Goal: Task Accomplishment & Management: Use online tool/utility

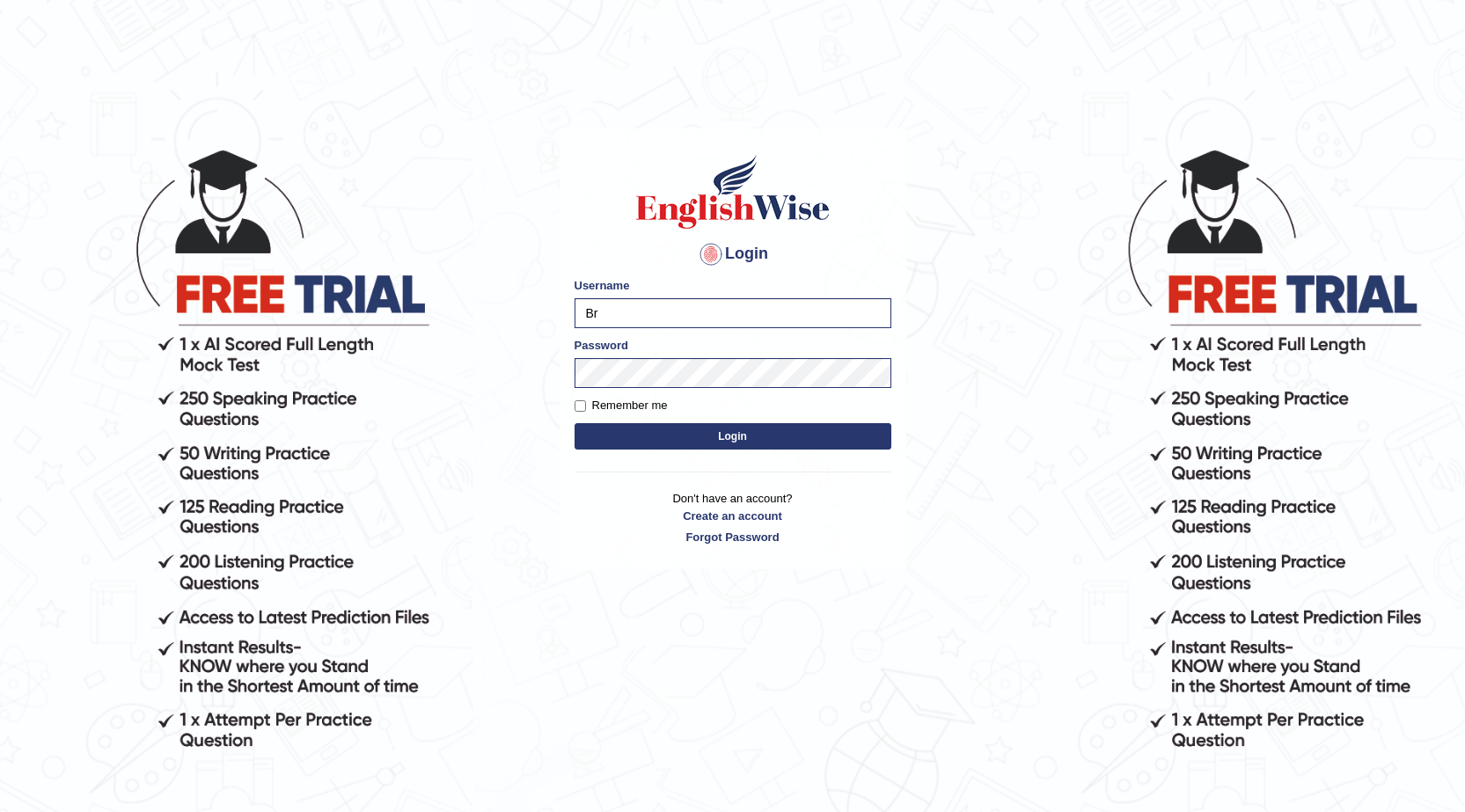
type input "B"
type input "0451092829"
click at [606, 423] on button "Login" at bounding box center [732, 436] width 317 height 27
click at [624, 446] on button "Login" at bounding box center [732, 436] width 317 height 27
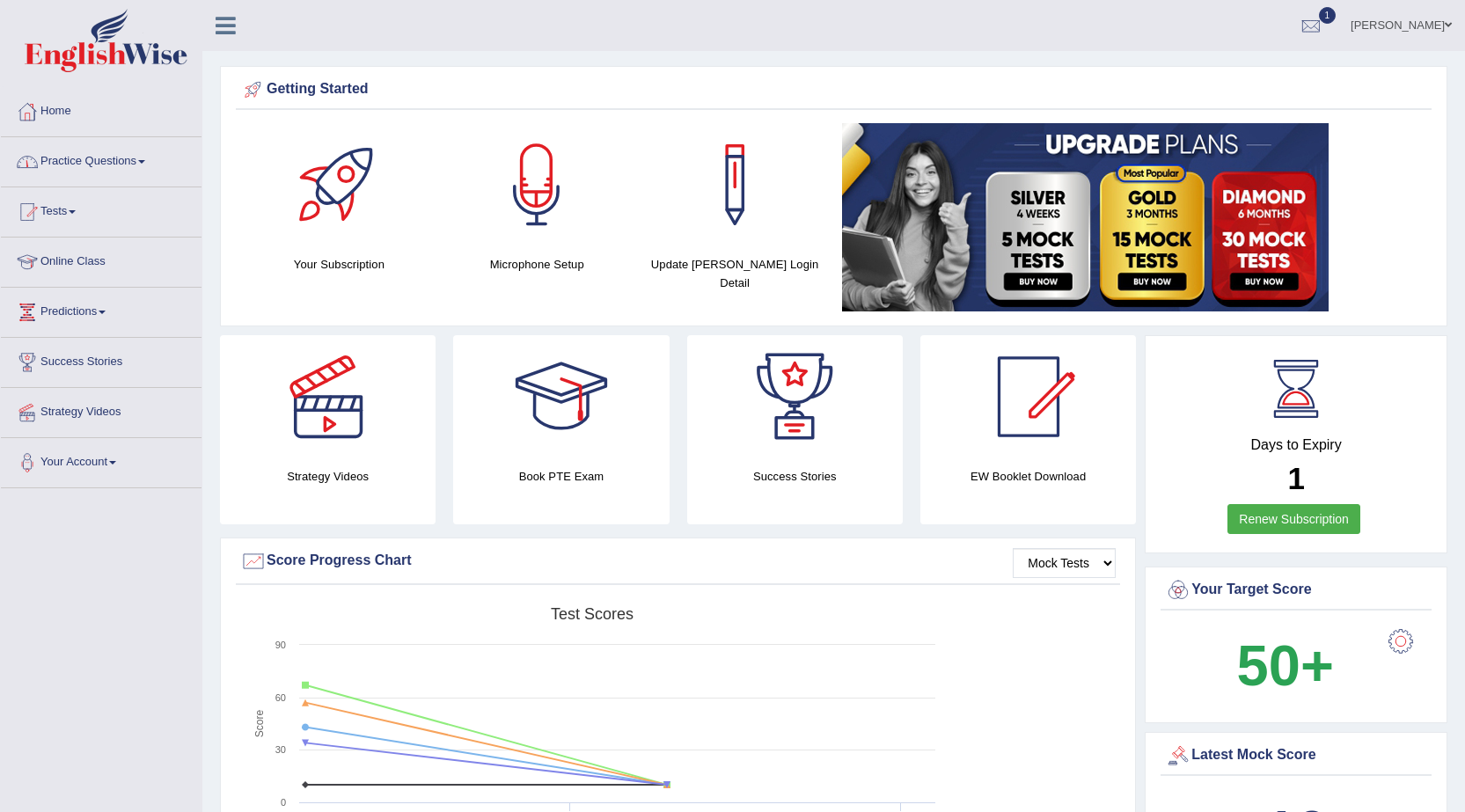
click at [75, 208] on link "Tests" at bounding box center [101, 209] width 201 height 44
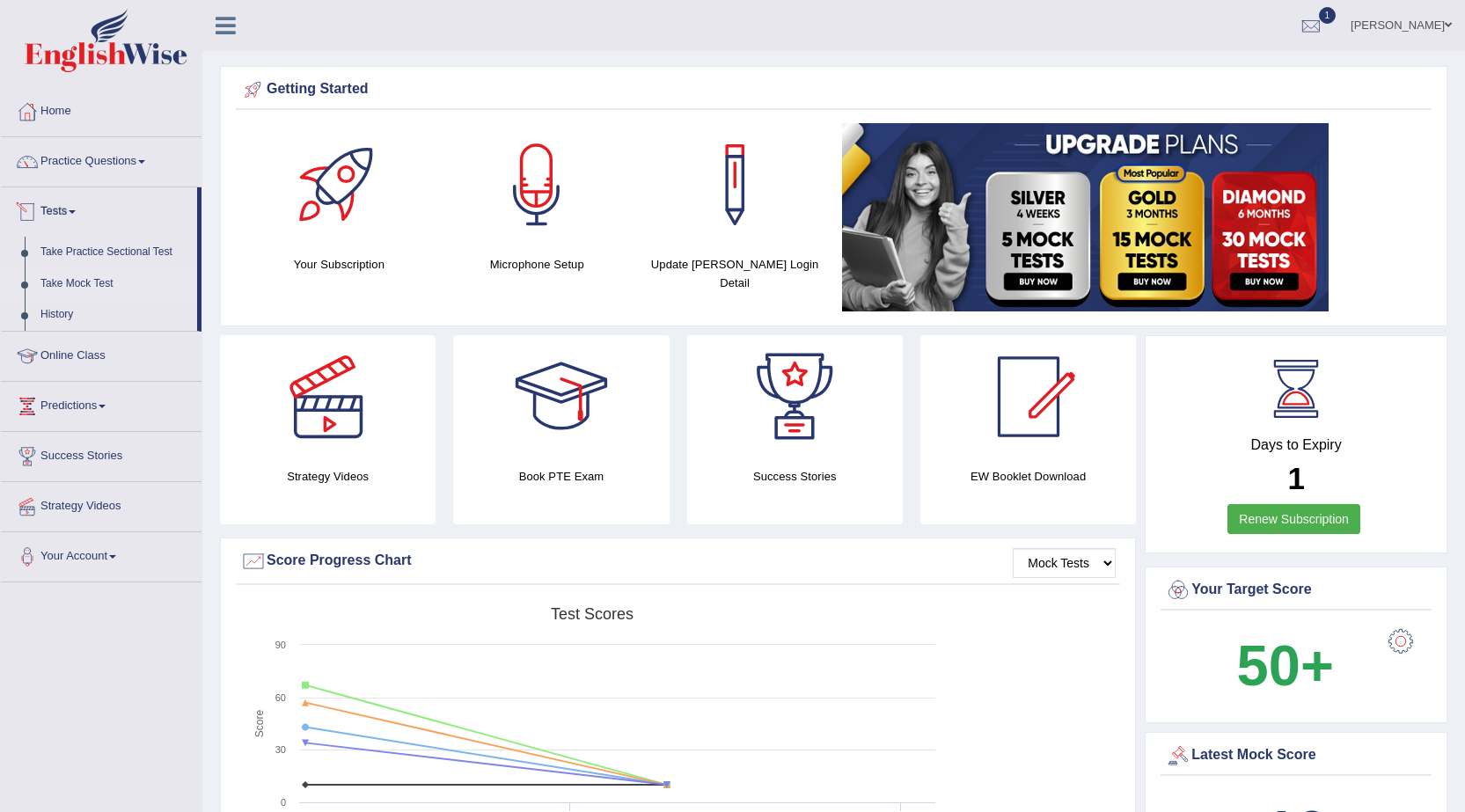
click at [71, 278] on link "Take Mock Test" at bounding box center [114, 284] width 165 height 31
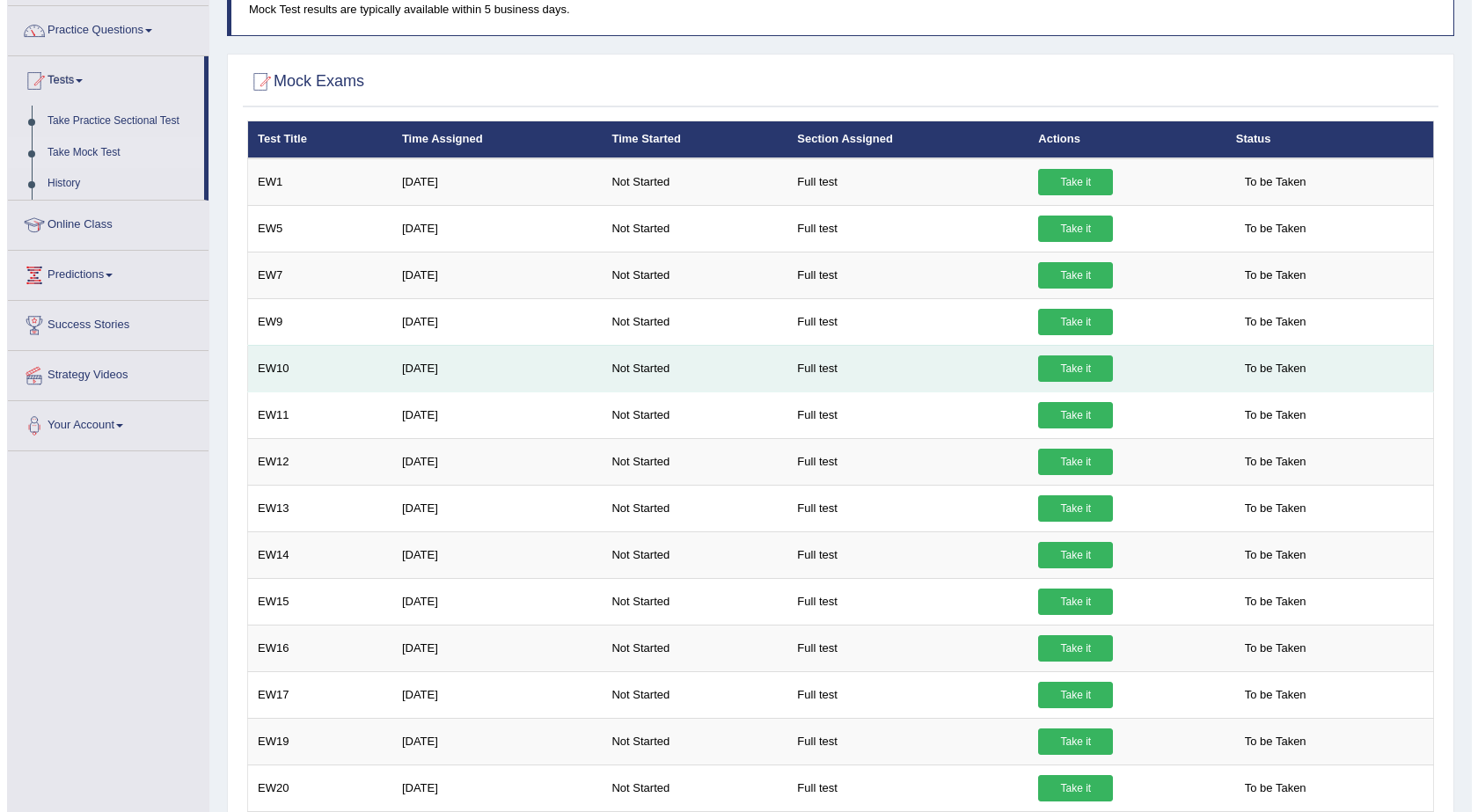
scroll to position [157, 0]
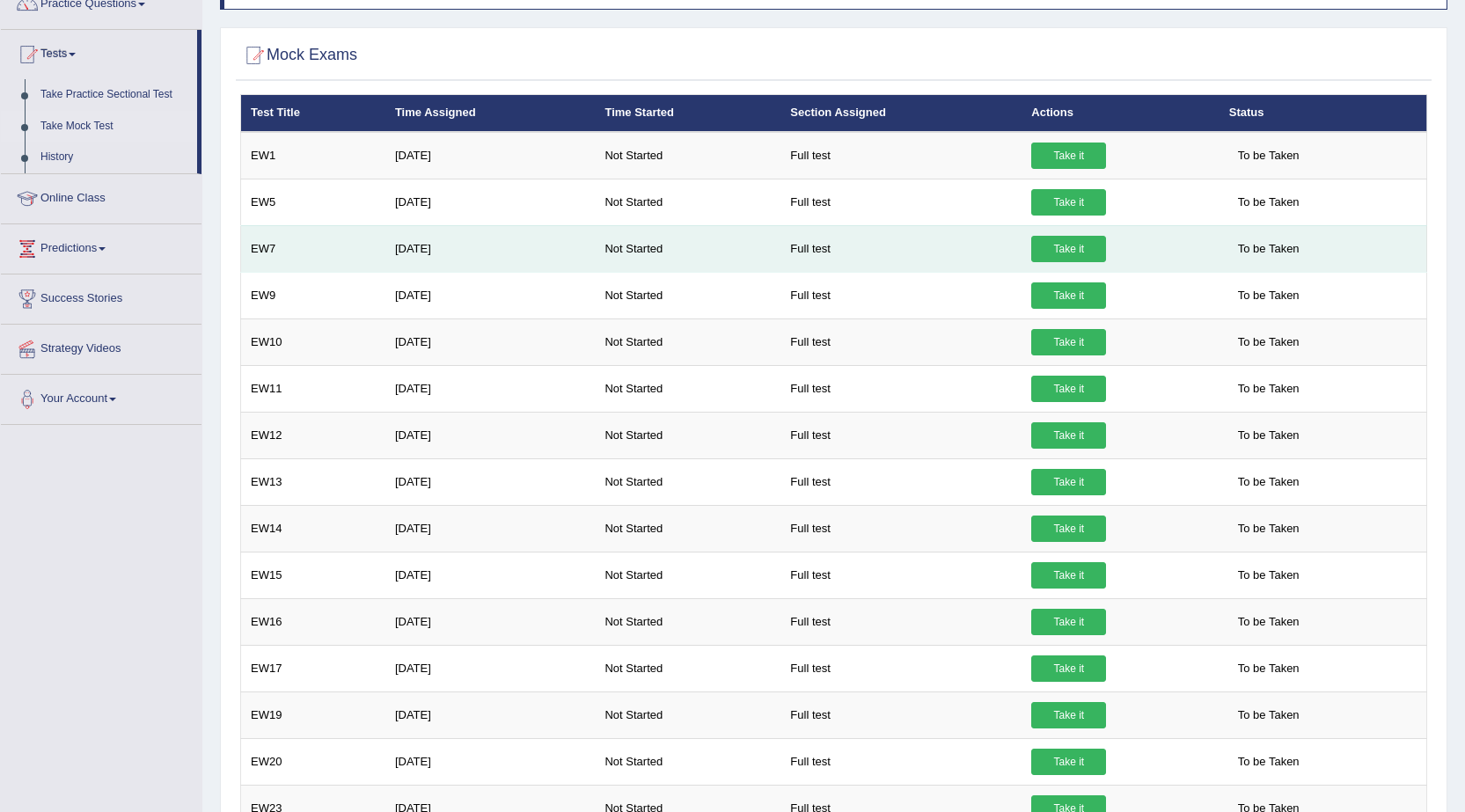
click at [1055, 242] on link "Take it" at bounding box center [1068, 249] width 75 height 27
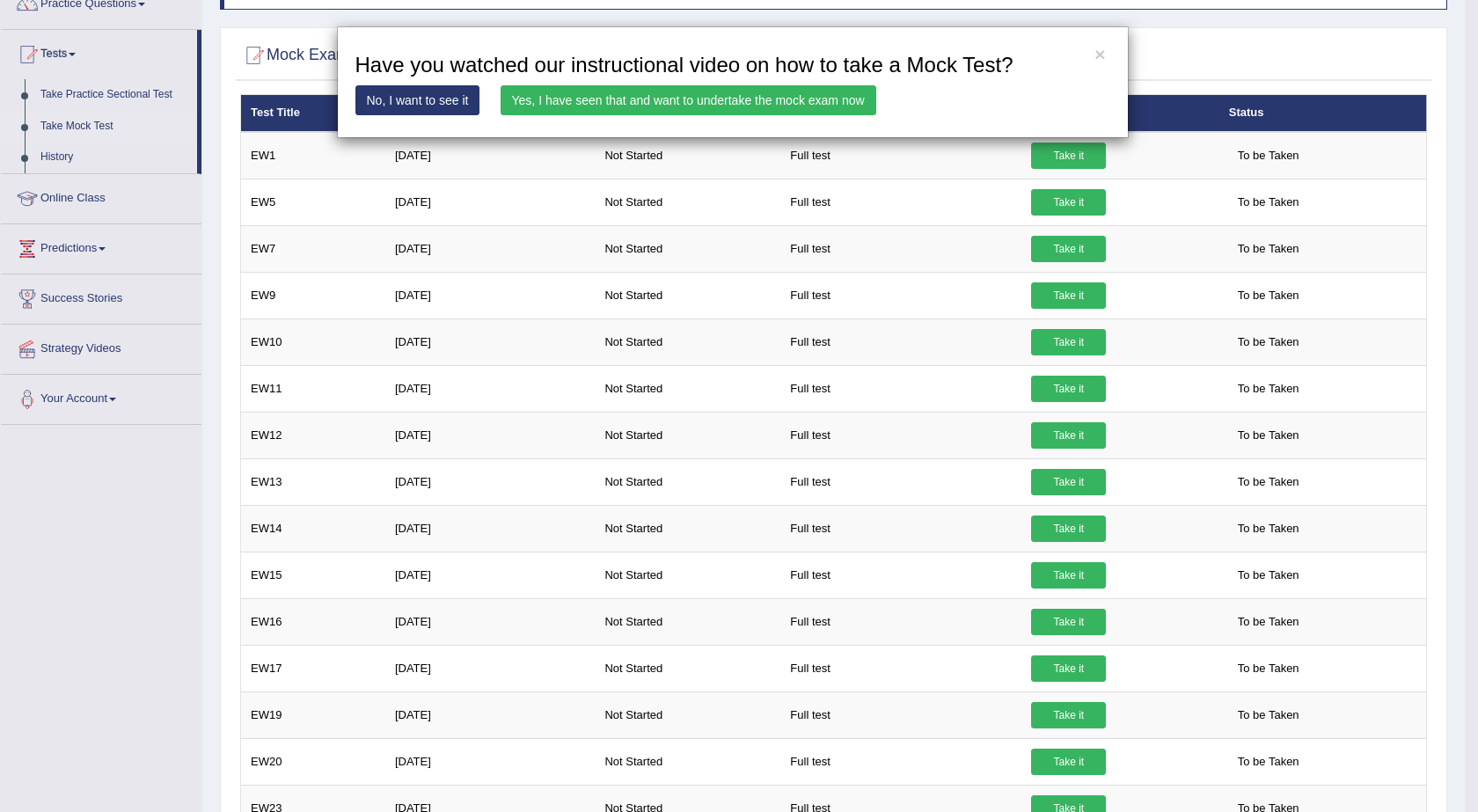
click at [803, 94] on link "Yes, I have seen that and want to undertake the mock exam now" at bounding box center [689, 100] width 376 height 30
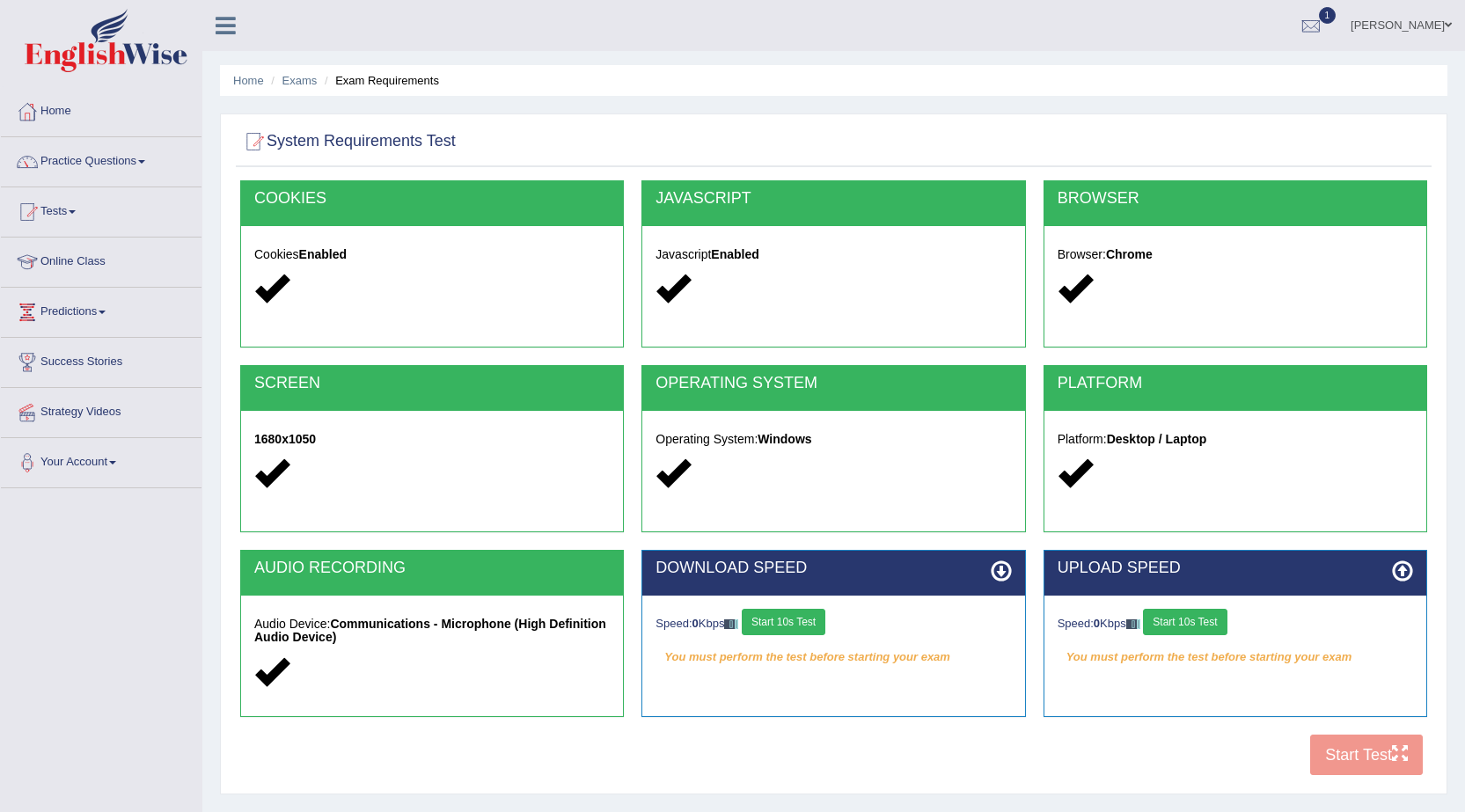
click at [805, 615] on button "Start 10s Test" at bounding box center [783, 622] width 84 height 27
click at [1196, 625] on button "Start 10s Test" at bounding box center [1184, 622] width 84 height 27
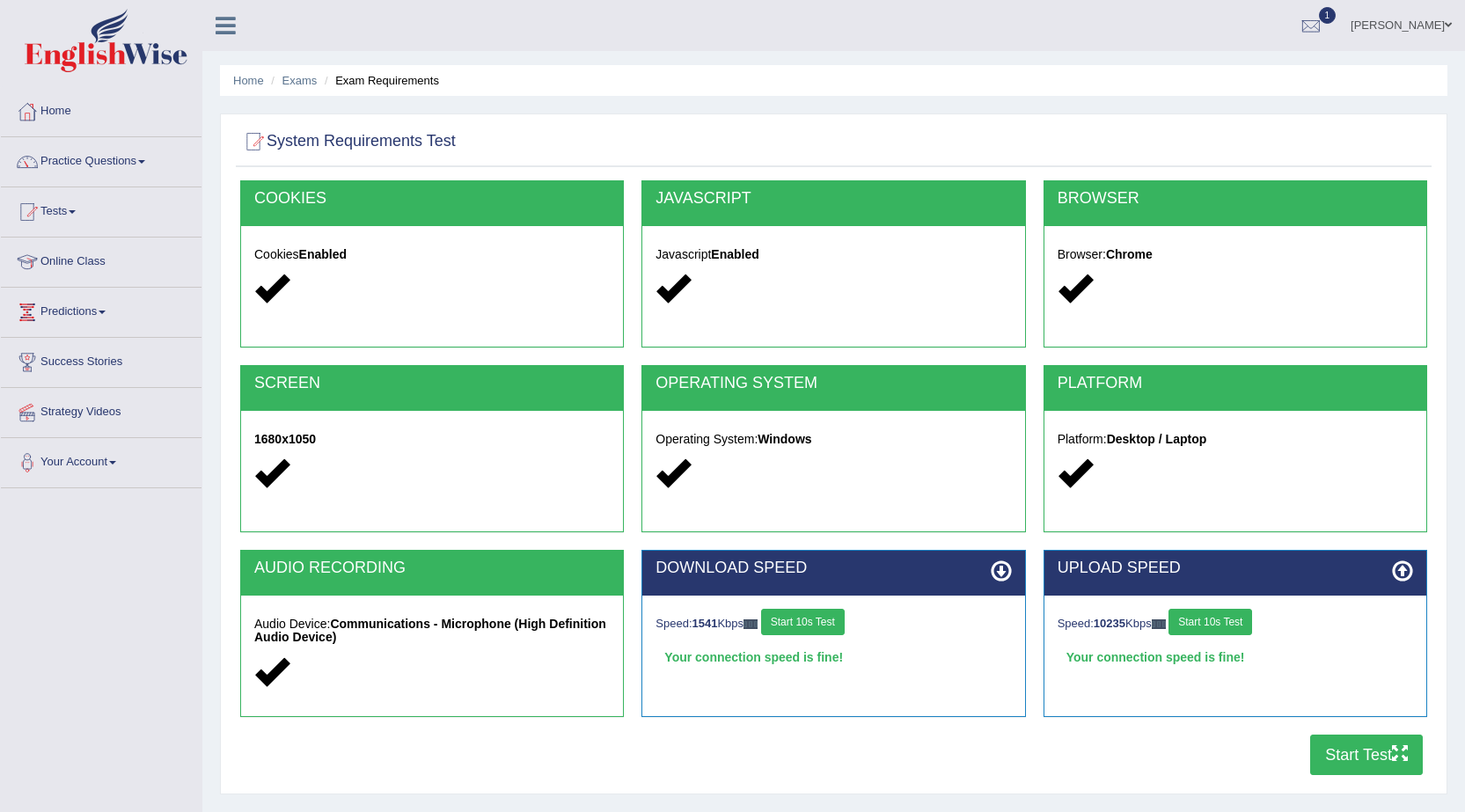
click at [1333, 749] on button "Start Test" at bounding box center [1366, 755] width 112 height 41
